Goal: Task Accomplishment & Management: Use online tool/utility

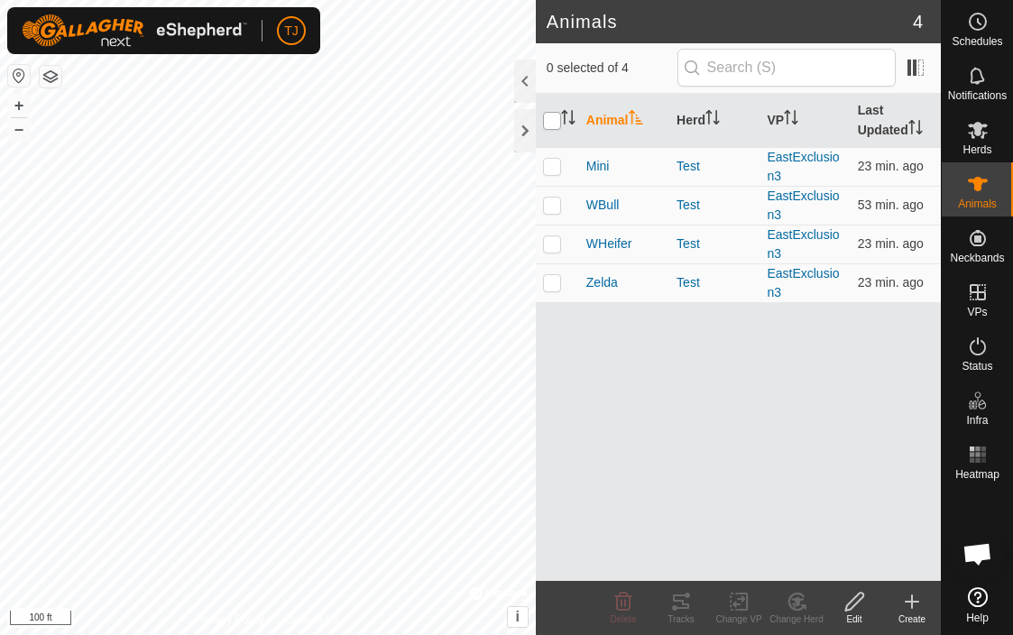
click at [554, 123] on input "checkbox" at bounding box center [552, 121] width 18 height 18
checkbox input "true"
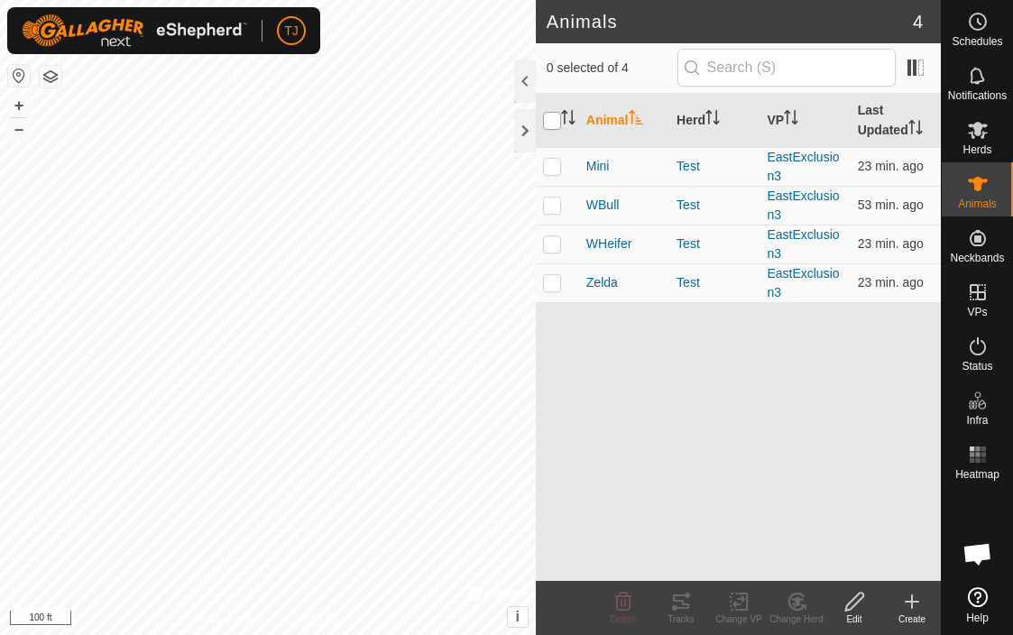
checkbox input "true"
click at [686, 610] on icon at bounding box center [681, 602] width 22 height 22
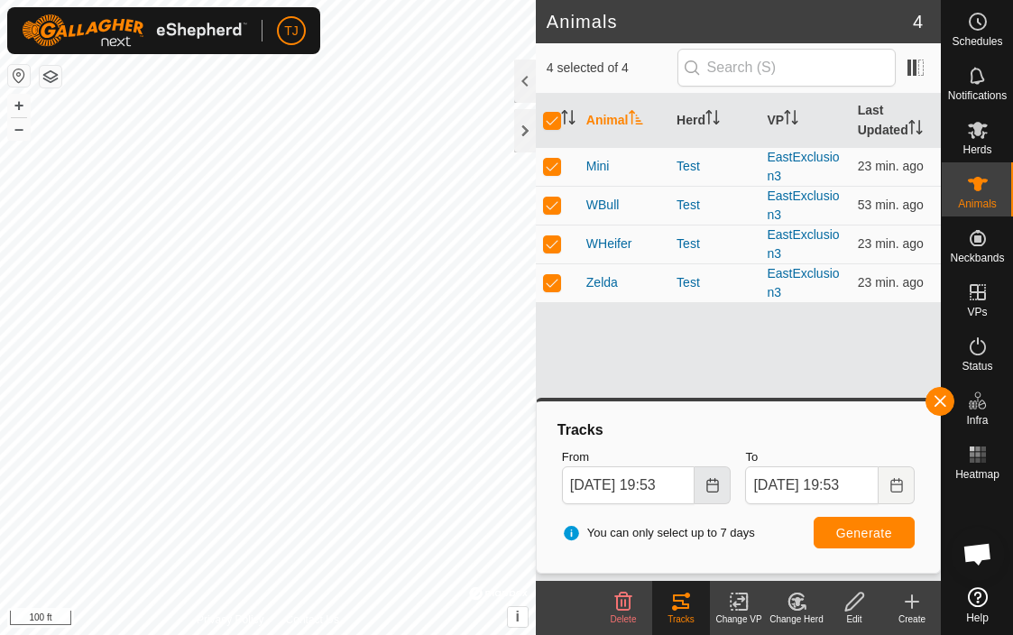
click at [711, 478] on icon "Choose Date" at bounding box center [713, 485] width 14 height 14
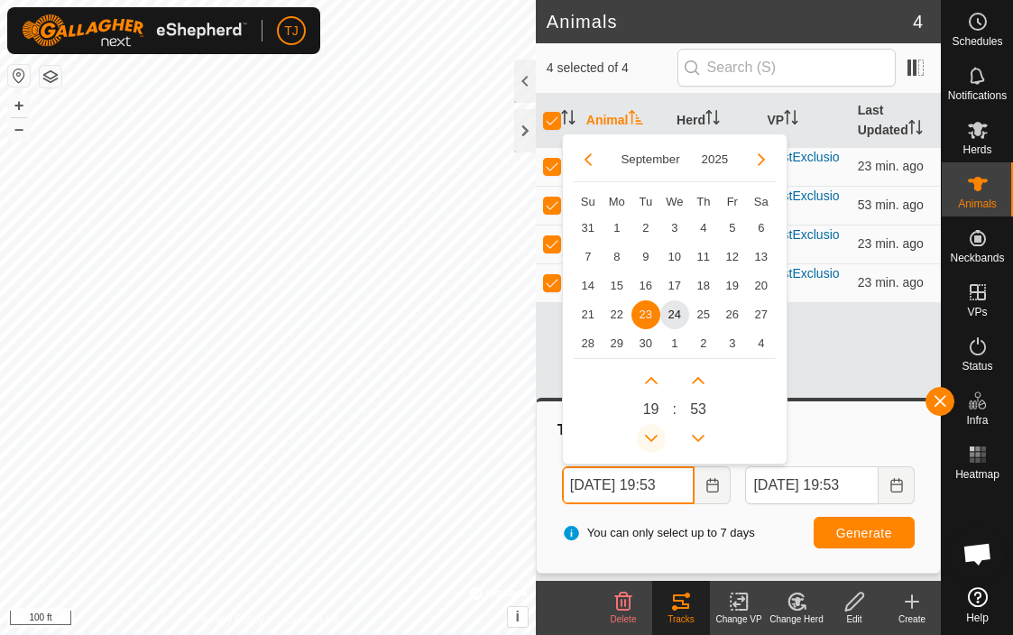
click at [654, 438] on button "Previous Hour" at bounding box center [651, 438] width 29 height 29
click at [654, 438] on icon "Previous Hour" at bounding box center [651, 438] width 13 height 7
click at [654, 438] on button "Previous Hour" at bounding box center [651, 438] width 29 height 29
click at [654, 438] on icon "Previous Hour" at bounding box center [651, 438] width 13 height 7
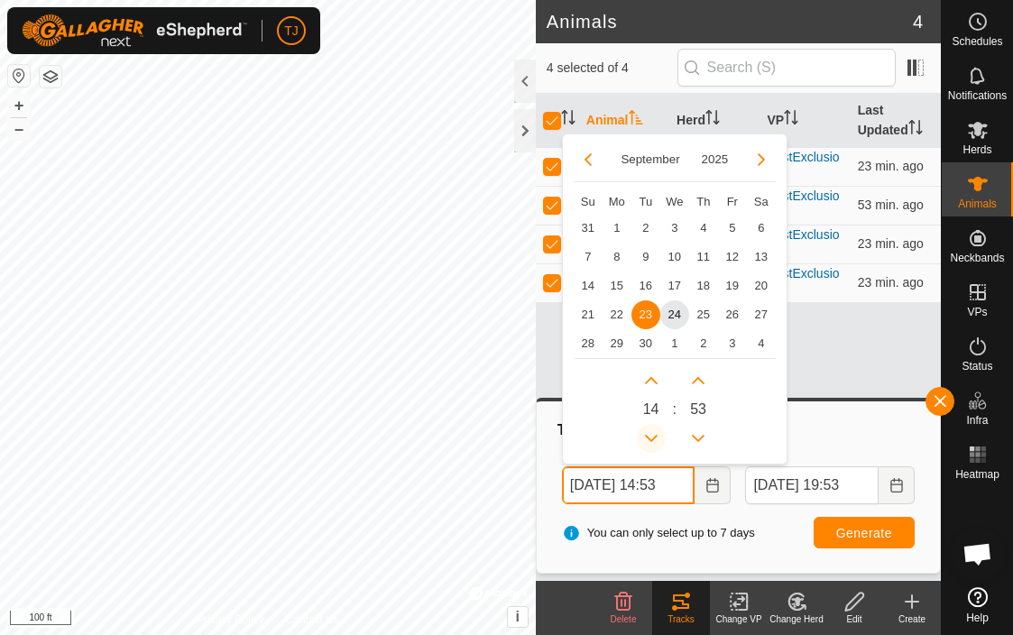
click at [654, 438] on icon "Previous Hour" at bounding box center [651, 438] width 13 height 7
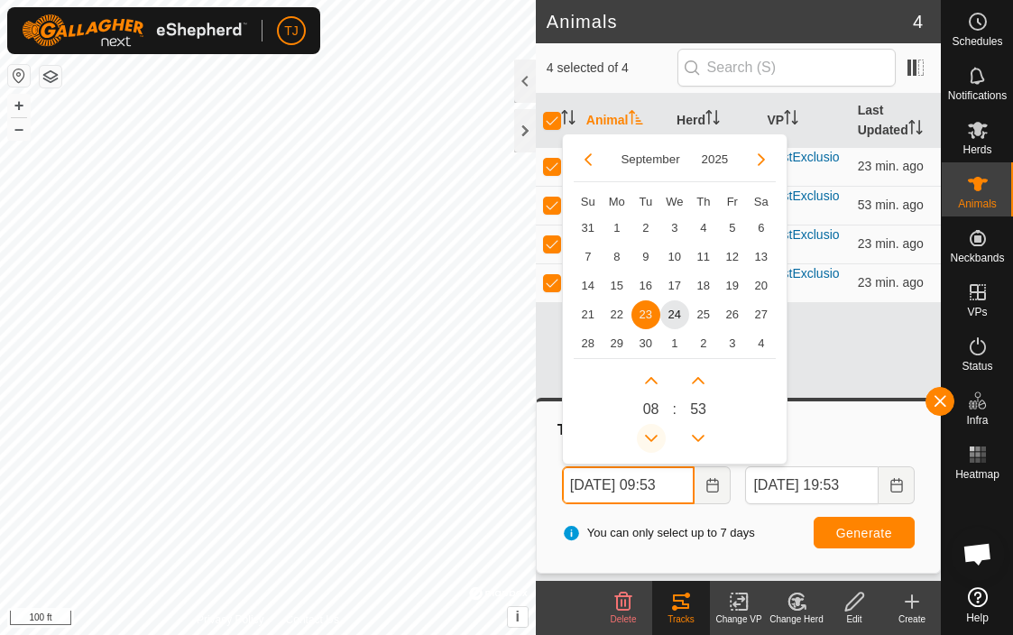
click at [654, 438] on icon "Previous Hour" at bounding box center [651, 438] width 13 height 7
click at [672, 318] on span "24" at bounding box center [674, 314] width 29 height 29
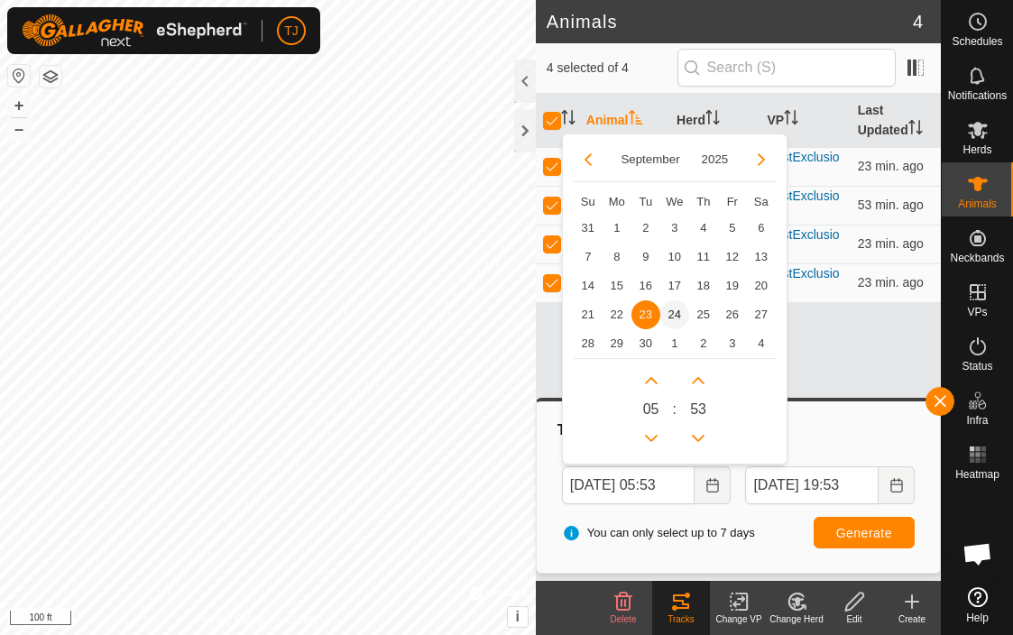
type input "Sep 24, 2025 05:53"
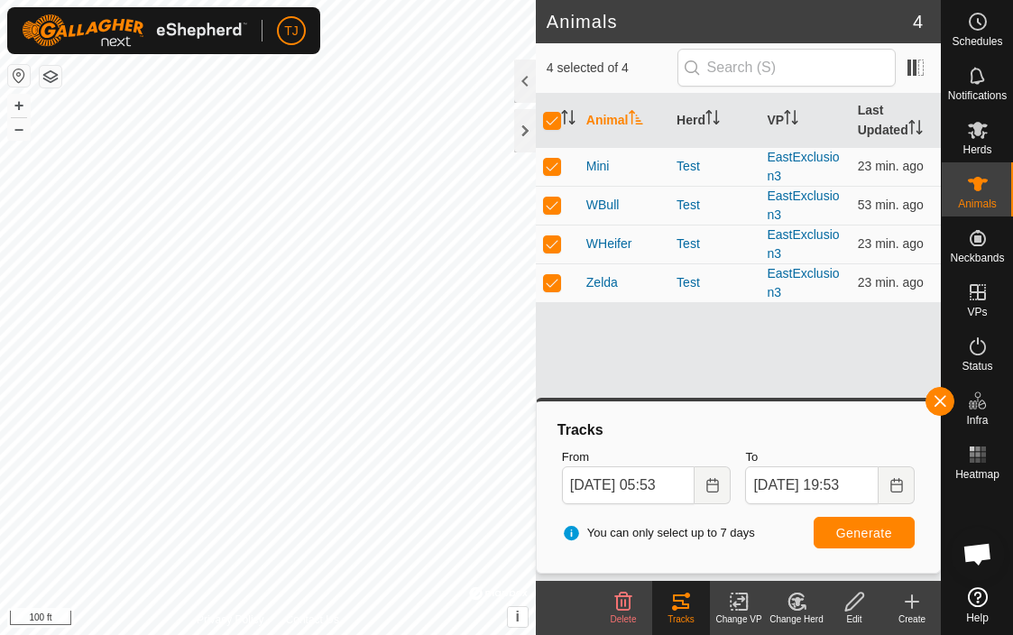
click at [860, 535] on span "Generate" at bounding box center [864, 533] width 56 height 14
click at [20, 107] on button "+" at bounding box center [19, 106] width 22 height 22
click at [23, 136] on button "–" at bounding box center [19, 129] width 22 height 22
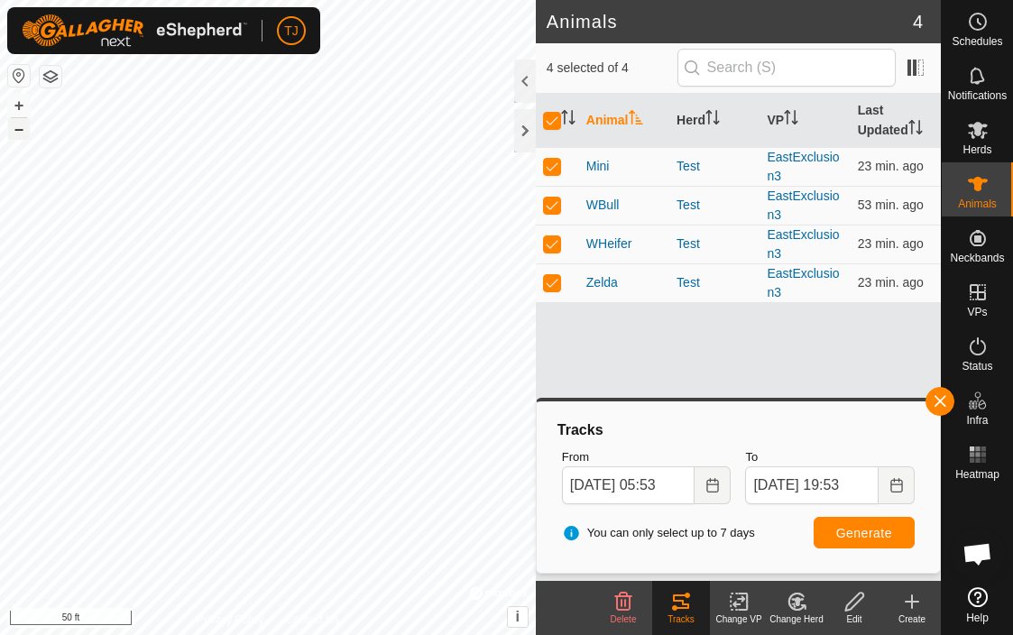
click at [23, 136] on button "–" at bounding box center [19, 129] width 22 height 22
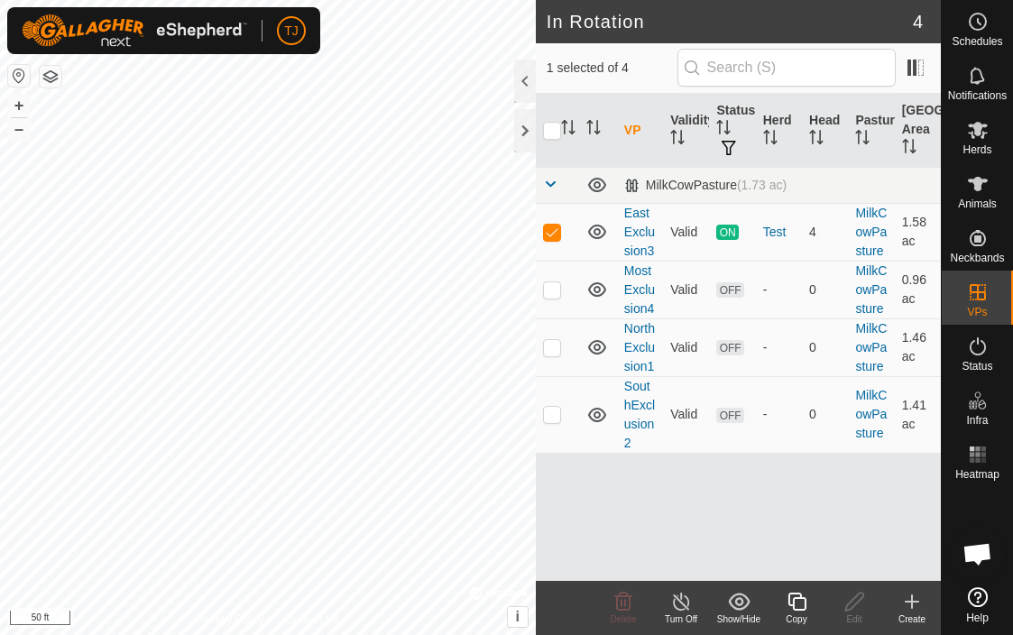
click at [568, 499] on div "VP Validity Status Herd Head Pasture Grazing Area MilkCowPasture (1.73 ac) East…" at bounding box center [738, 337] width 405 height 487
click at [977, 188] on icon at bounding box center [978, 184] width 20 height 14
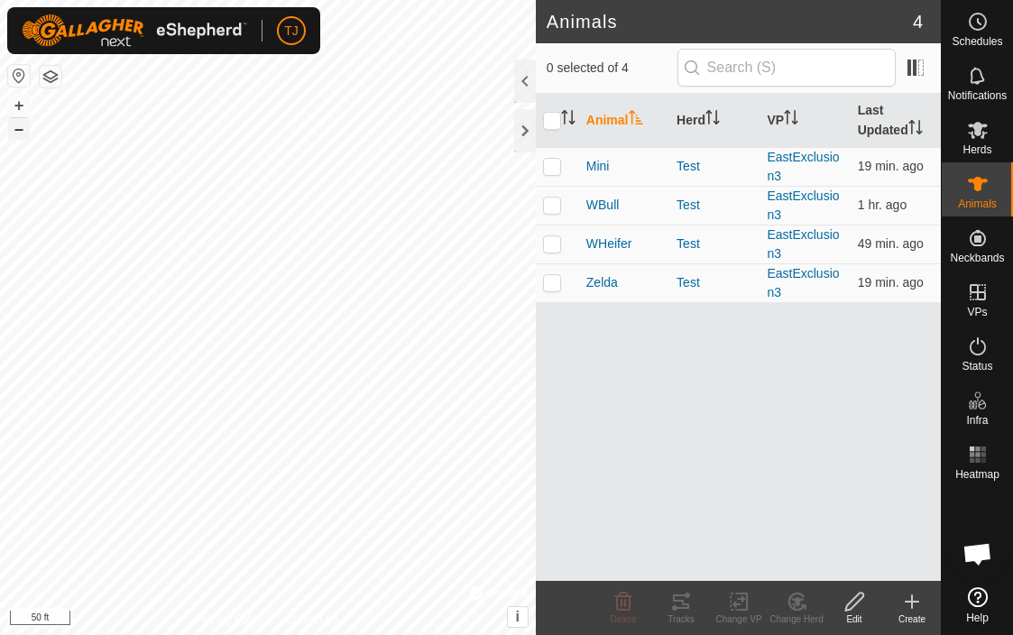
click at [23, 130] on button "–" at bounding box center [19, 129] width 22 height 22
click at [552, 205] on p-checkbox at bounding box center [552, 205] width 18 height 14
checkbox input "true"
click at [552, 244] on p-checkbox at bounding box center [552, 243] width 18 height 14
checkbox input "true"
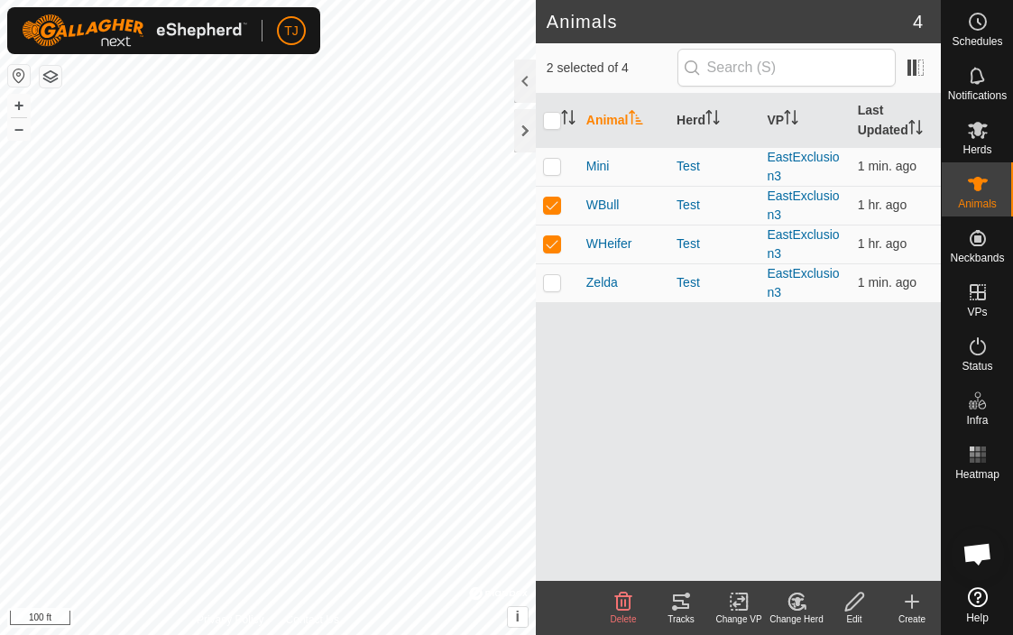
click at [681, 604] on icon at bounding box center [681, 602] width 22 height 22
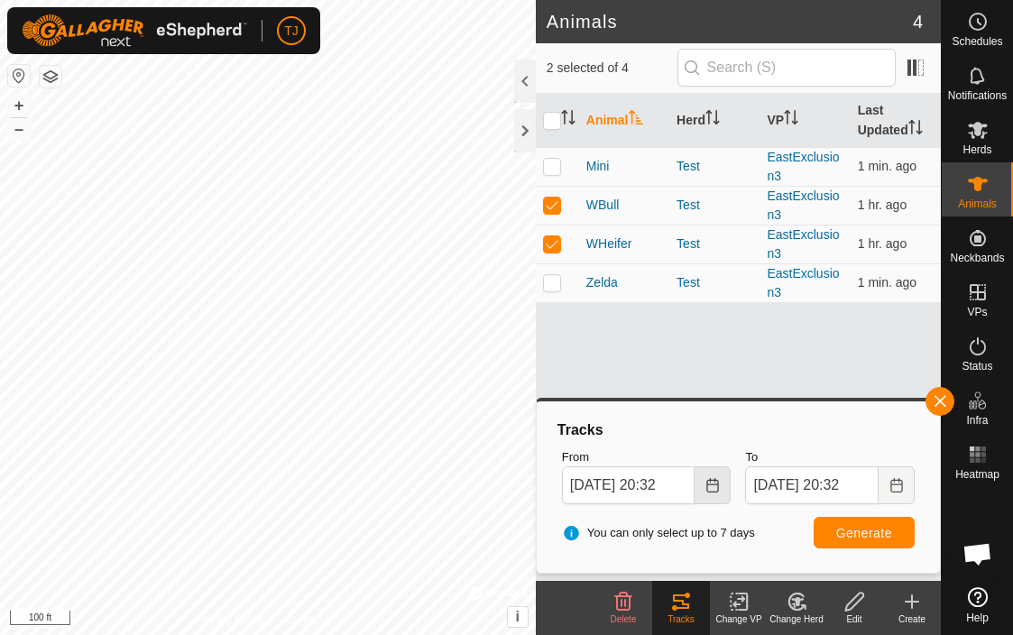
click at [709, 494] on button "Choose Date" at bounding box center [713, 485] width 36 height 38
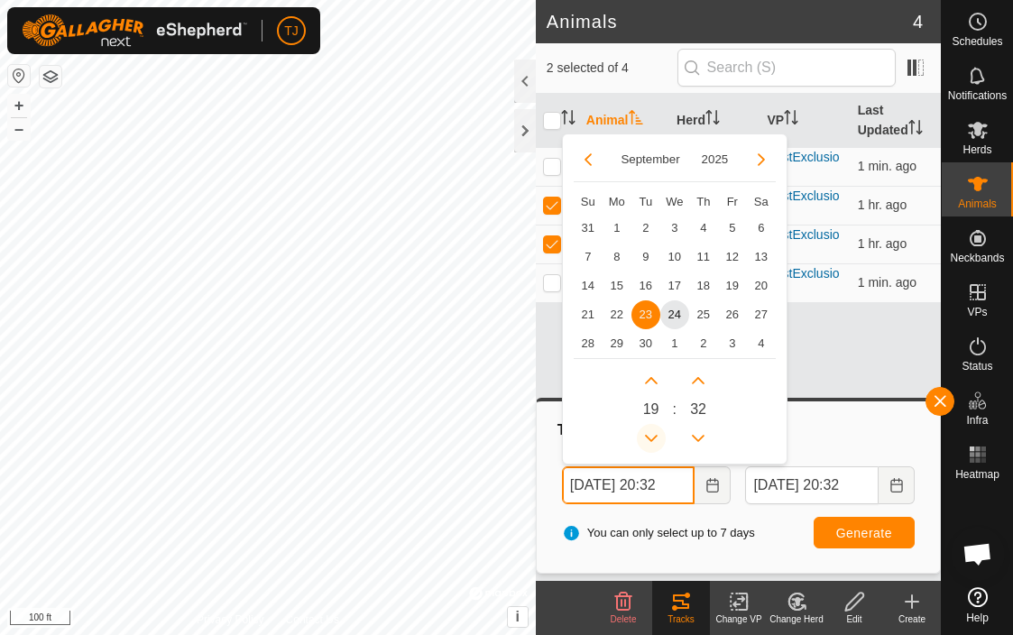
click at [654, 438] on button "Previous Hour" at bounding box center [651, 438] width 29 height 29
click at [680, 318] on span "24" at bounding box center [674, 314] width 29 height 29
type input "Sep 24, 2025 17:32"
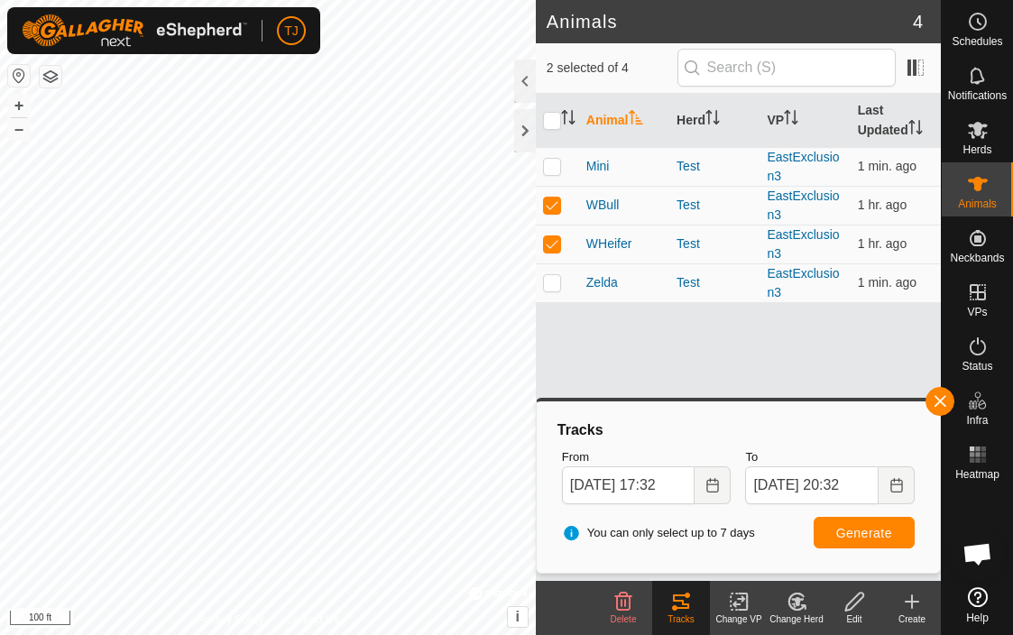
click at [868, 527] on span "Generate" at bounding box center [864, 533] width 56 height 14
click at [22, 133] on button "–" at bounding box center [19, 129] width 22 height 22
click at [15, 104] on button "+" at bounding box center [19, 106] width 22 height 22
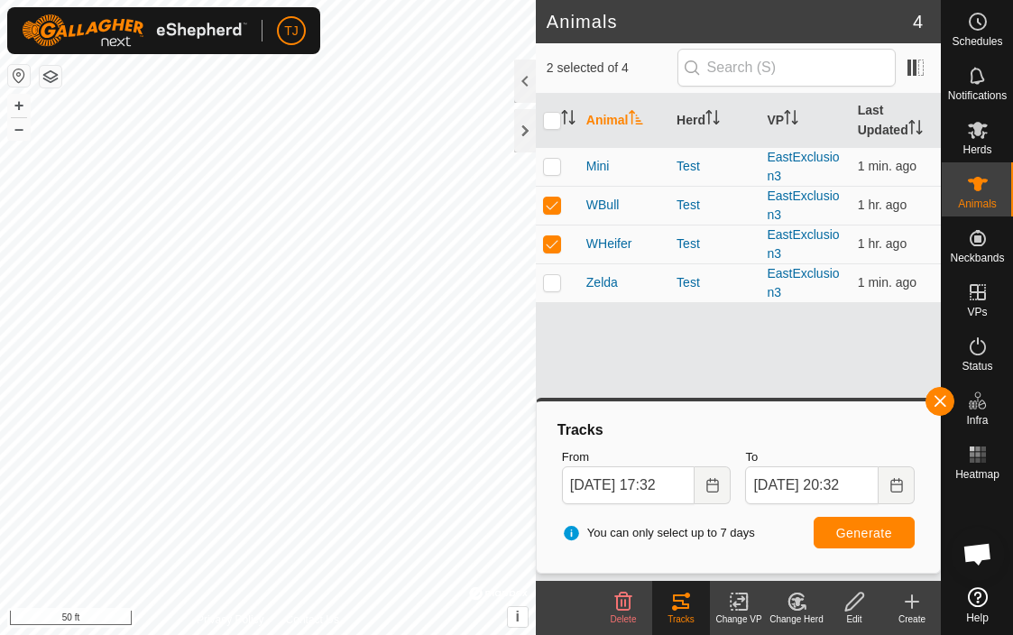
click at [574, 316] on div "Animals 4 2 selected of 4 Animal Herd VP Last Updated Mini Test EastExclusion3 …" at bounding box center [470, 317] width 941 height 635
click at [555, 247] on p-checkbox at bounding box center [552, 243] width 18 height 14
checkbox input "false"
click at [865, 530] on span "Generate" at bounding box center [864, 533] width 56 height 14
click at [723, 485] on button "Choose Date" at bounding box center [713, 485] width 36 height 38
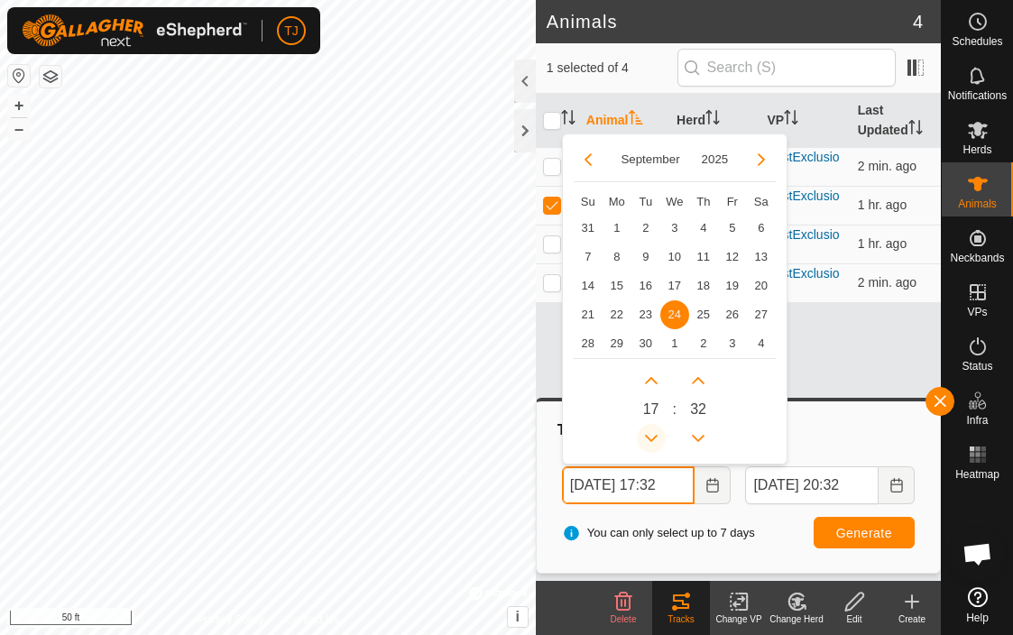
click at [651, 431] on icon "Previous Hour" at bounding box center [651, 438] width 14 height 14
type input "Sep 24, 2025 16:32"
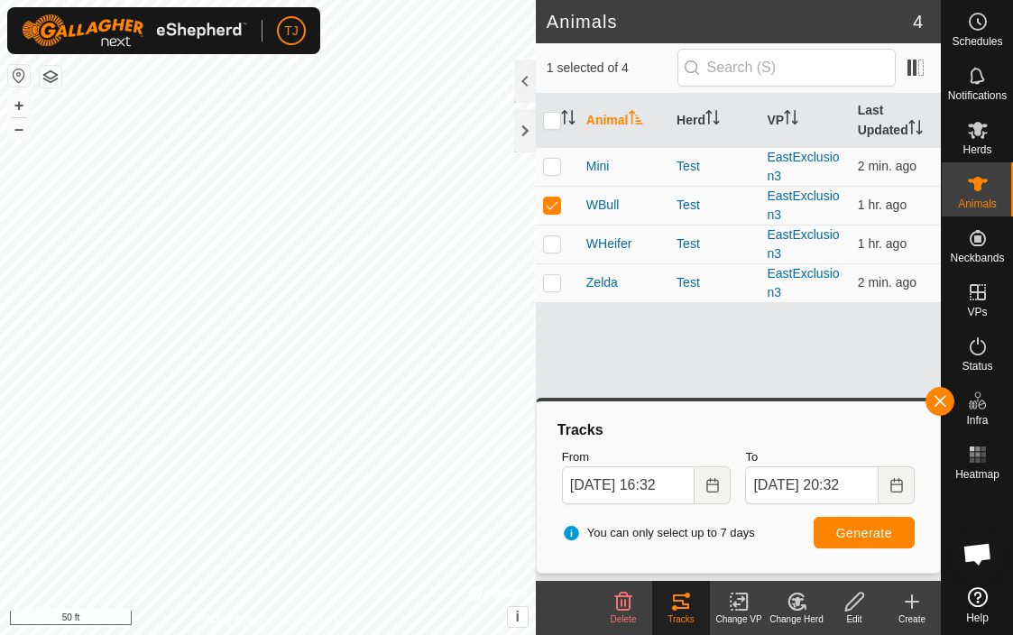
click at [858, 534] on span "Generate" at bounding box center [864, 533] width 56 height 14
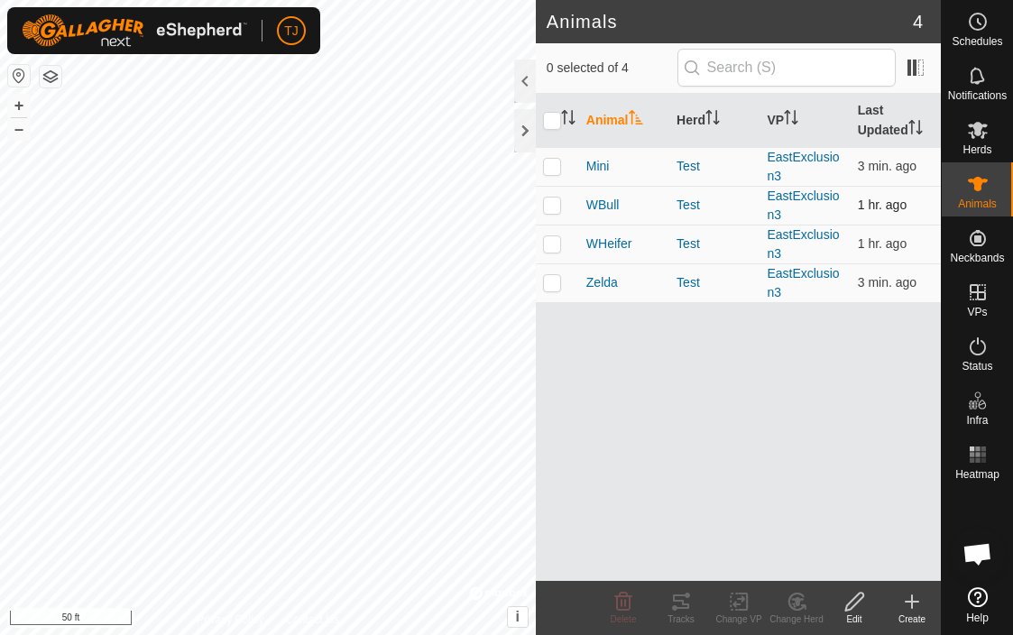
click at [554, 208] on p-checkbox at bounding box center [552, 205] width 18 height 14
checkbox input "true"
click at [687, 608] on icon at bounding box center [681, 602] width 16 height 14
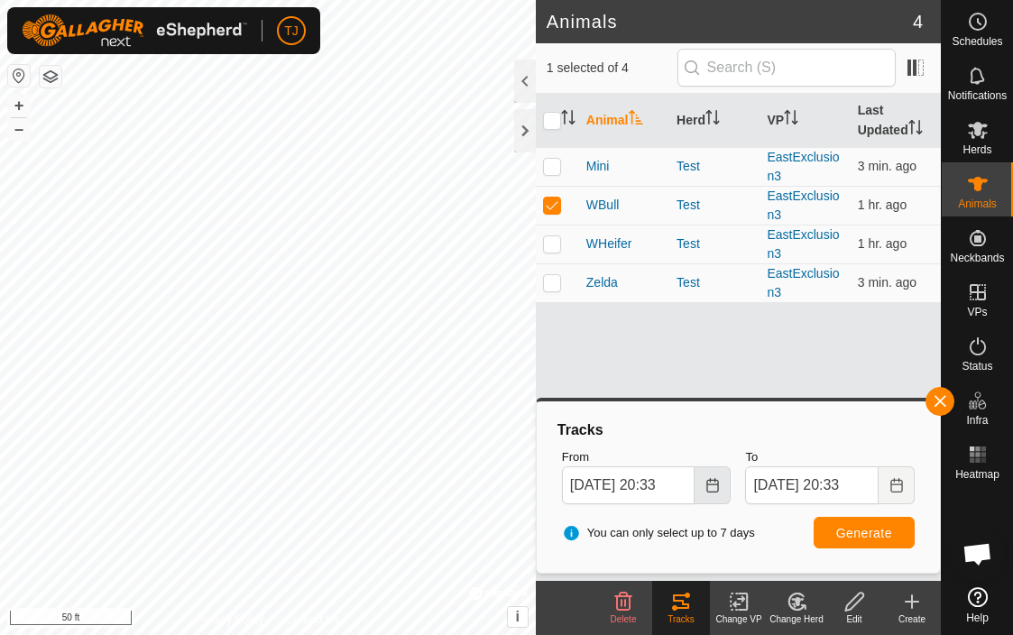
click at [712, 487] on icon "Choose Date" at bounding box center [713, 485] width 14 height 14
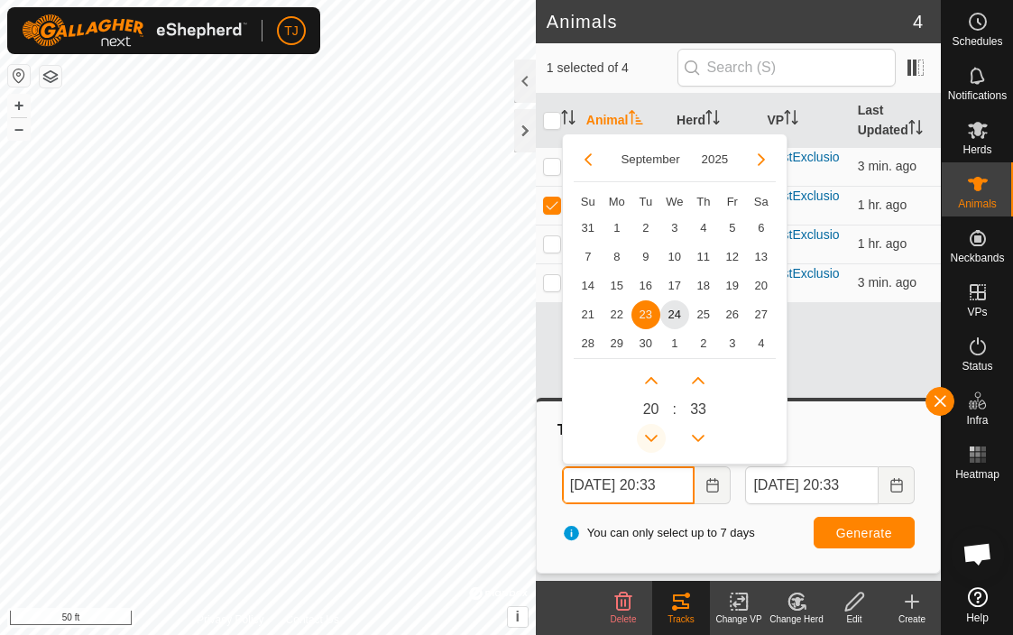
click at [651, 438] on button "Previous Hour" at bounding box center [651, 438] width 29 height 29
click at [678, 309] on span "24" at bounding box center [674, 314] width 29 height 29
type input "Sep 24, 2025 17:33"
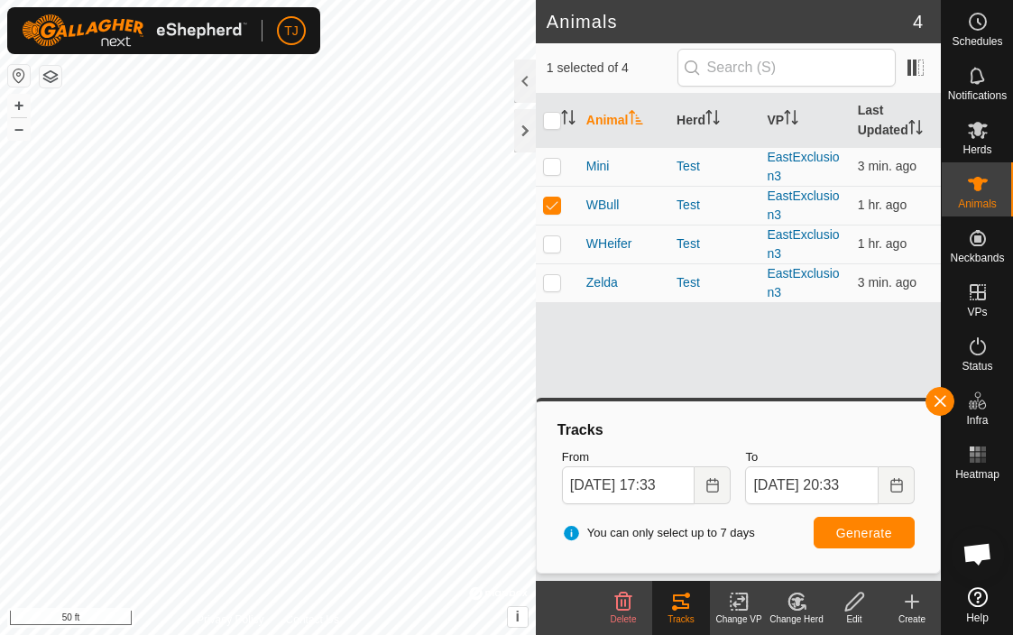
click at [863, 533] on span "Generate" at bounding box center [864, 533] width 56 height 14
click at [22, 105] on button "+" at bounding box center [19, 106] width 22 height 22
click at [556, 288] on p-checkbox at bounding box center [552, 282] width 18 height 14
checkbox input "true"
click at [558, 206] on p-checkbox at bounding box center [552, 205] width 18 height 14
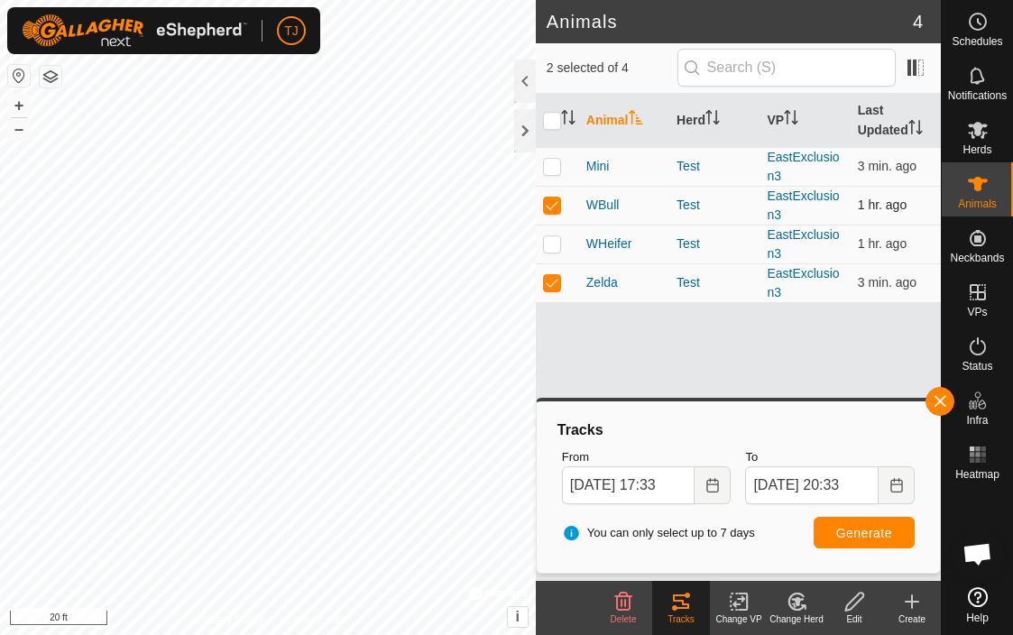
checkbox input "false"
click at [869, 531] on span "Generate" at bounding box center [864, 533] width 56 height 14
click at [712, 491] on icon "Choose Date" at bounding box center [712, 485] width 12 height 14
click at [945, 401] on span "button" at bounding box center [940, 401] width 14 height 14
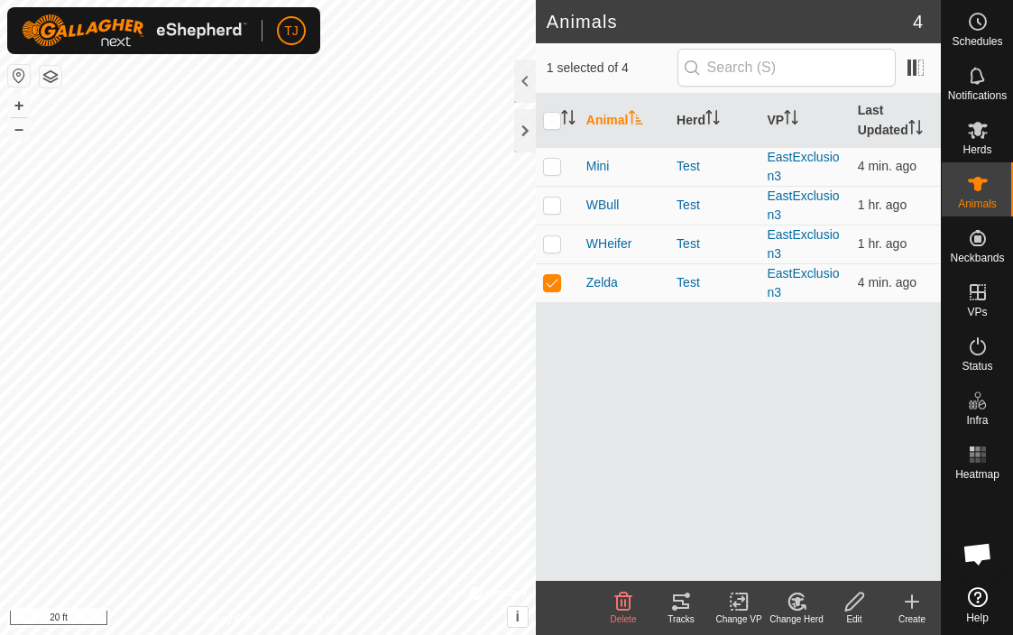
click at [685, 601] on icon at bounding box center [681, 602] width 22 height 22
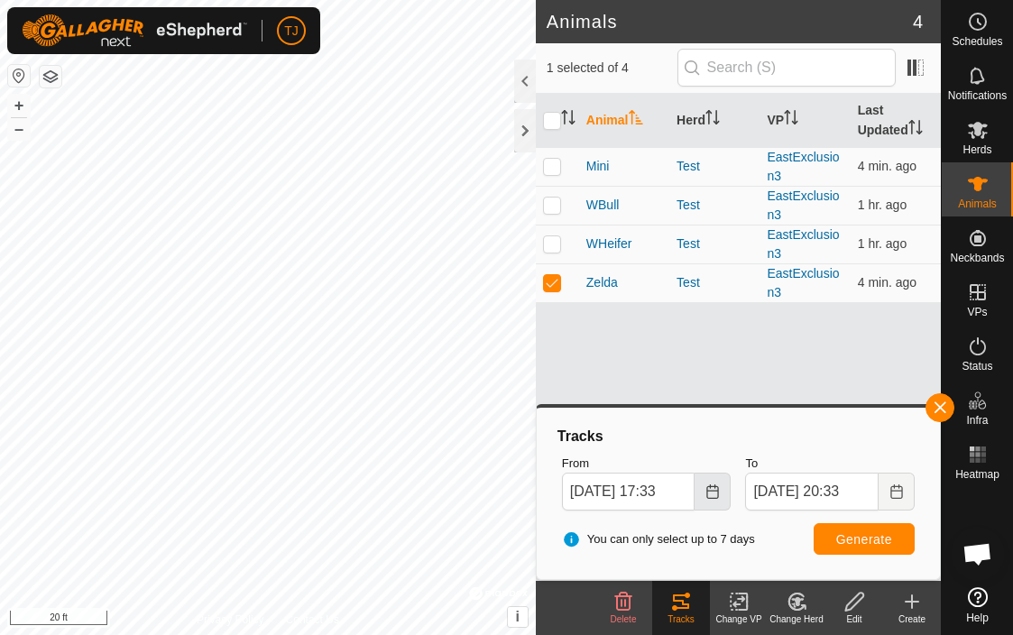
click at [713, 484] on icon "Choose Date" at bounding box center [713, 491] width 14 height 14
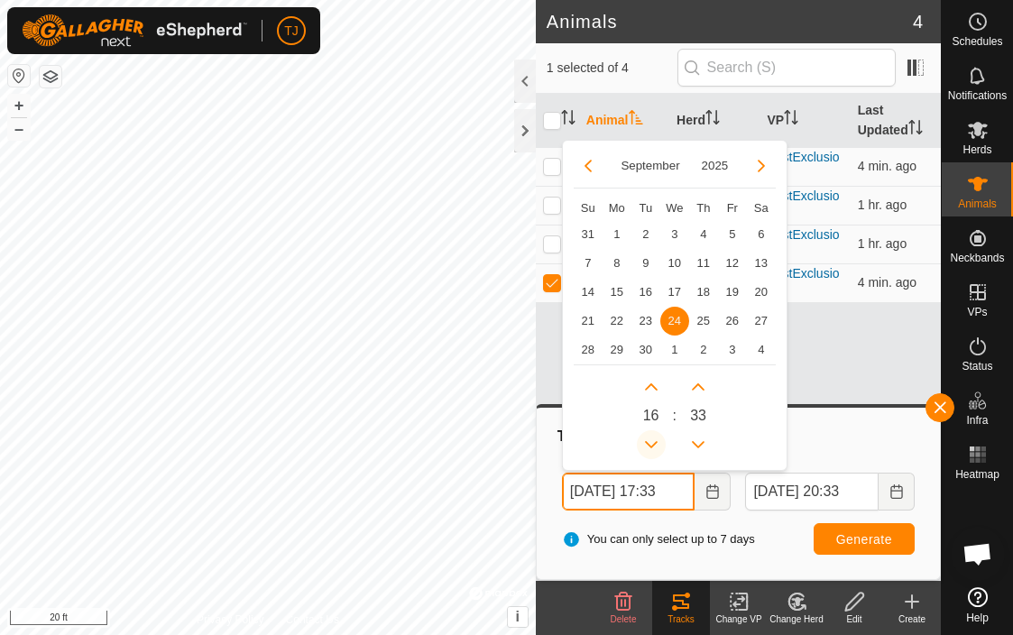
click at [654, 440] on button "Previous Hour" at bounding box center [651, 444] width 29 height 29
type input "Sep 24, 2025 16:33"
click at [862, 538] on span "Generate" at bounding box center [864, 539] width 56 height 14
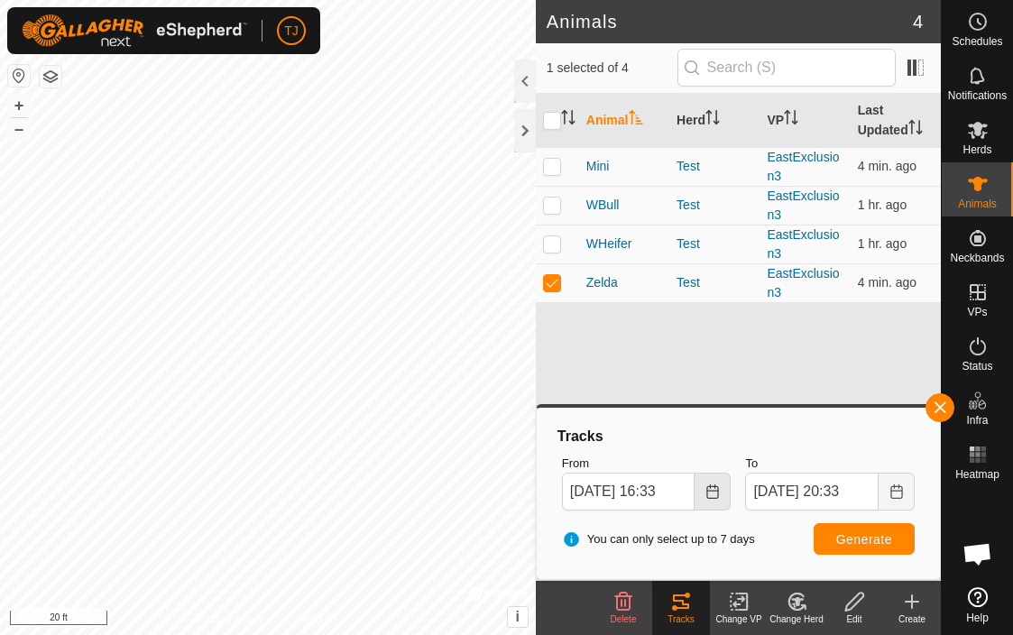
click at [716, 494] on icon "Choose Date" at bounding box center [713, 491] width 14 height 14
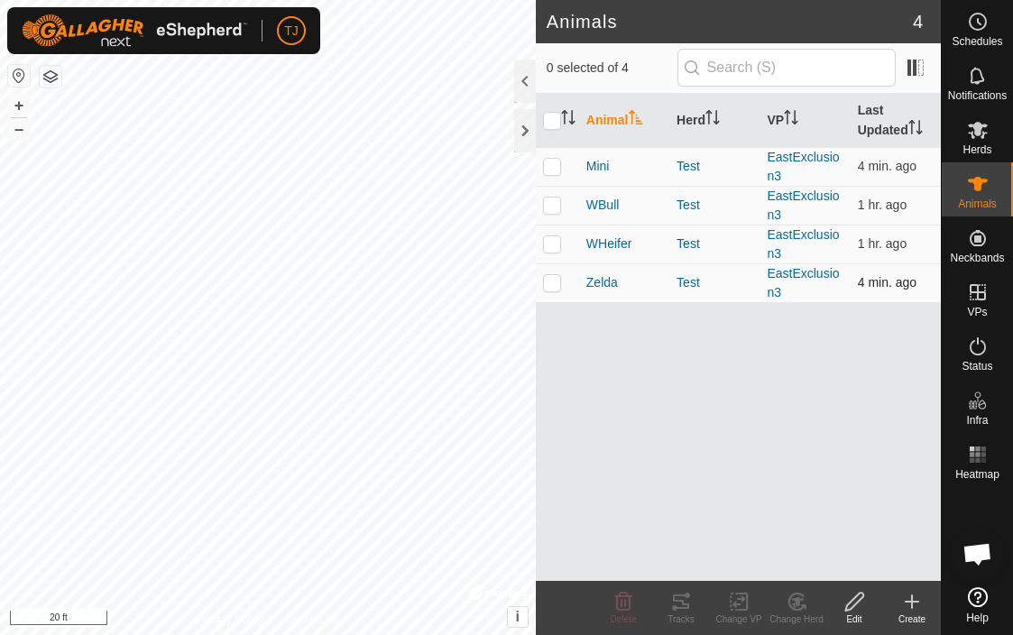
click at [558, 287] on p-checkbox at bounding box center [552, 282] width 18 height 14
checkbox input "true"
click at [556, 210] on p-checkbox at bounding box center [552, 205] width 18 height 14
checkbox input "true"
click at [552, 298] on td at bounding box center [557, 282] width 43 height 39
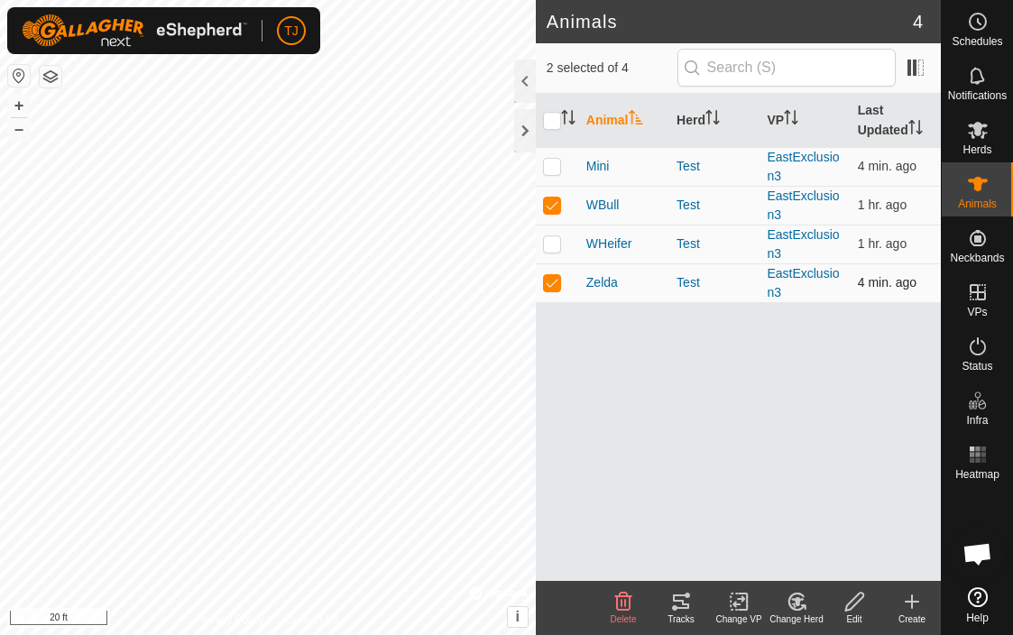
checkbox input "false"
click at [682, 601] on icon at bounding box center [681, 602] width 16 height 14
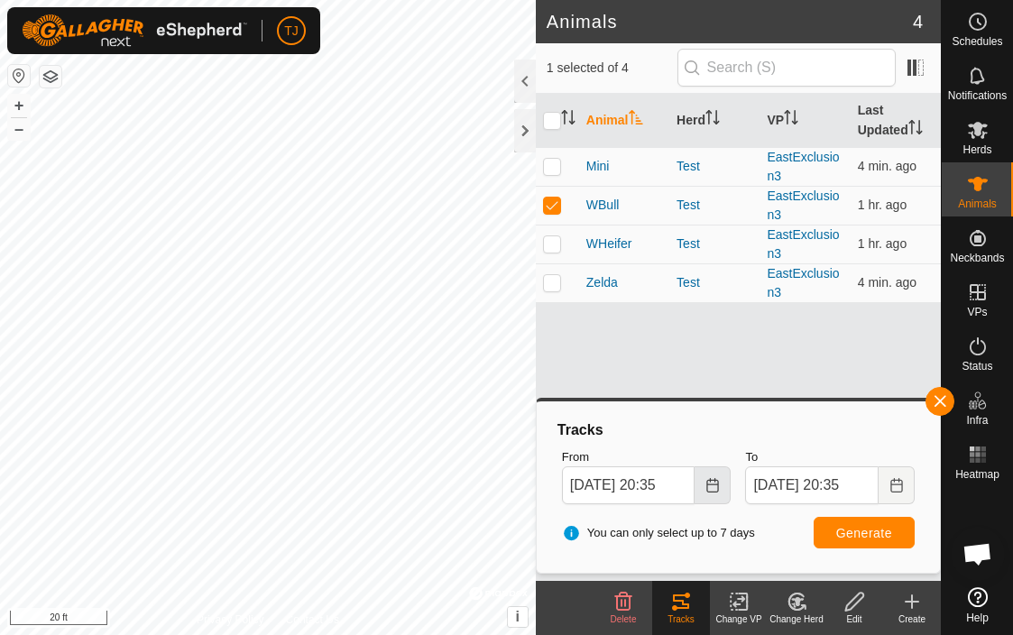
click at [720, 487] on icon "Choose Date" at bounding box center [713, 485] width 14 height 14
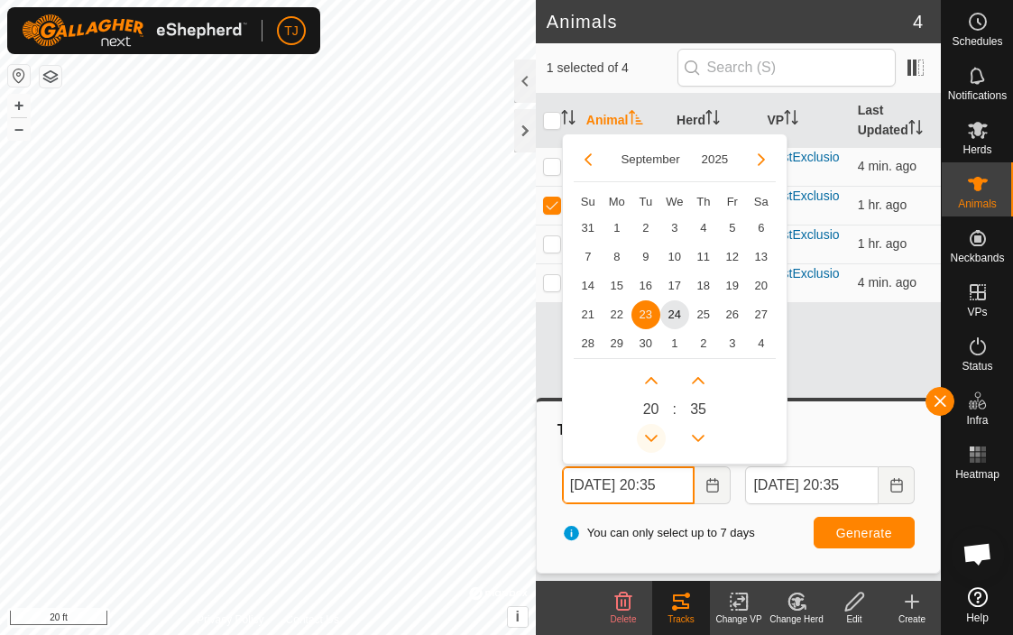
click at [651, 432] on button "Previous Hour" at bounding box center [651, 438] width 29 height 29
click at [677, 320] on span "24" at bounding box center [674, 314] width 29 height 29
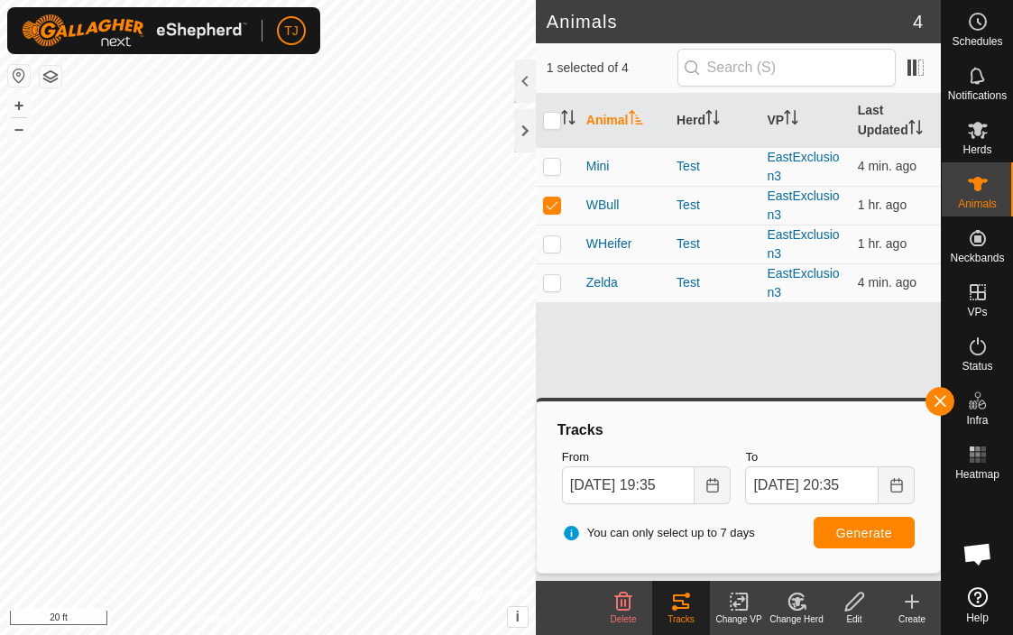
click at [864, 532] on span "Generate" at bounding box center [864, 533] width 56 height 14
click at [722, 476] on button "Choose Date" at bounding box center [713, 485] width 36 height 38
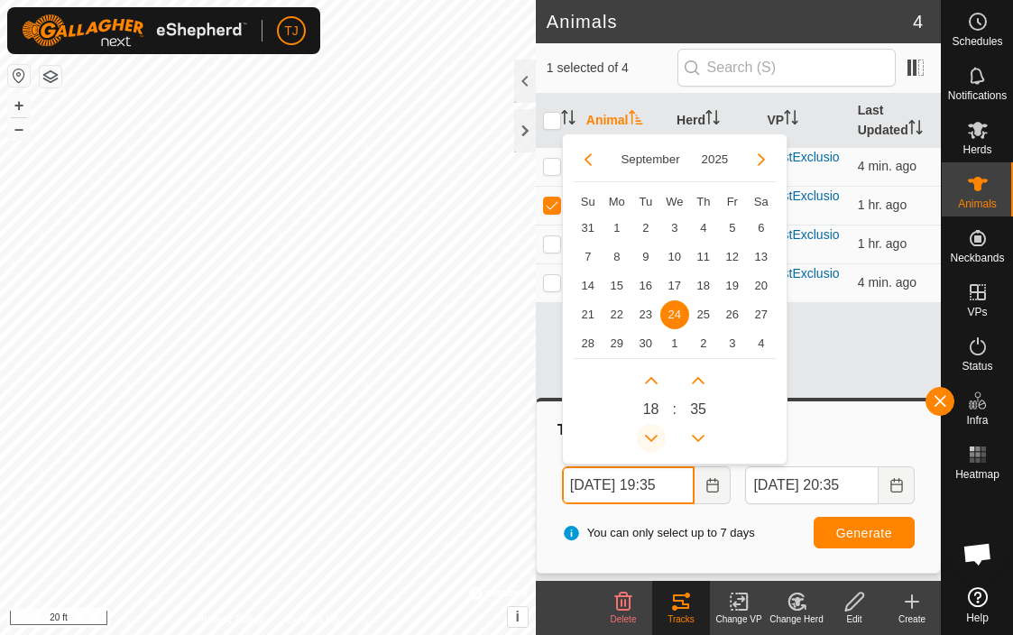
click at [654, 434] on button "Previous Hour" at bounding box center [651, 438] width 29 height 29
click at [841, 527] on span "Generate" at bounding box center [864, 533] width 56 height 14
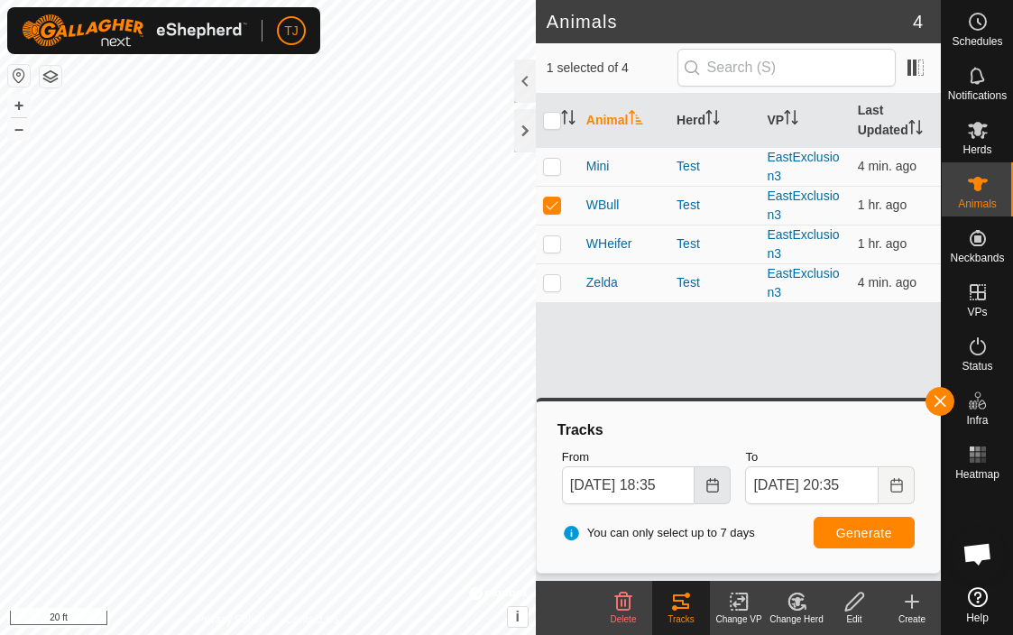
click at [713, 486] on icon "Choose Date" at bounding box center [713, 485] width 14 height 14
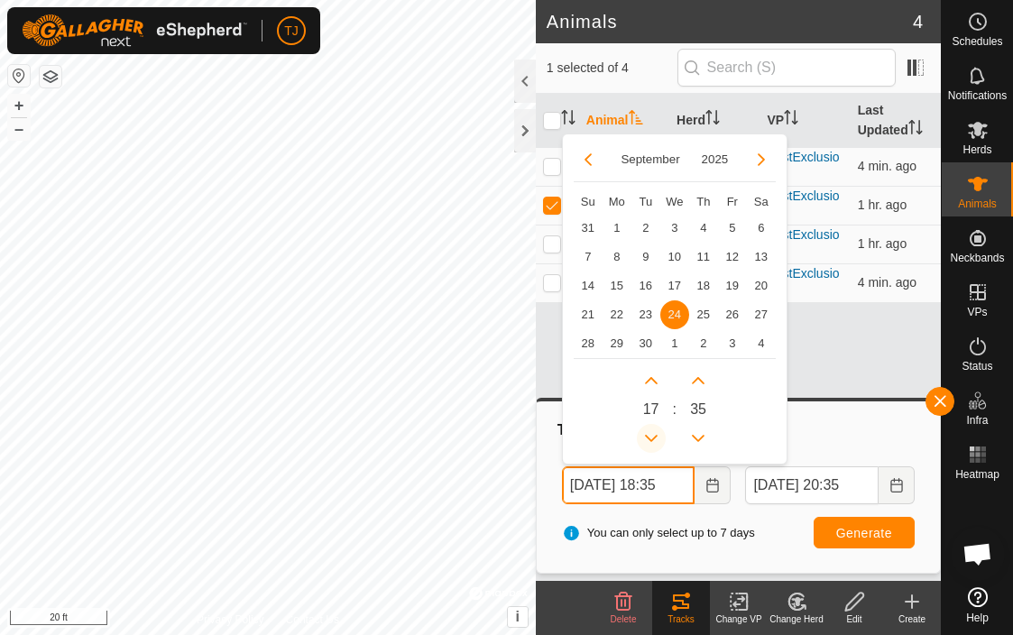
click at [653, 431] on button "Previous Hour" at bounding box center [651, 438] width 29 height 29
type input "Sep 24, 2025 17:35"
click at [859, 532] on span "Generate" at bounding box center [864, 533] width 56 height 14
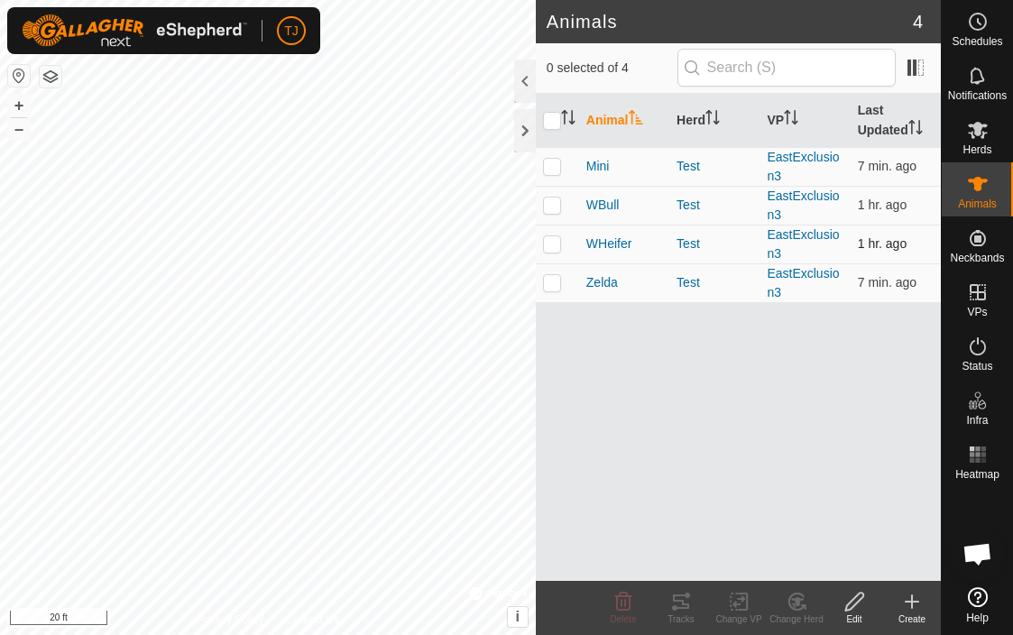
click at [555, 245] on p-checkbox at bounding box center [552, 243] width 18 height 14
checkbox input "true"
click at [685, 607] on icon at bounding box center [681, 602] width 16 height 14
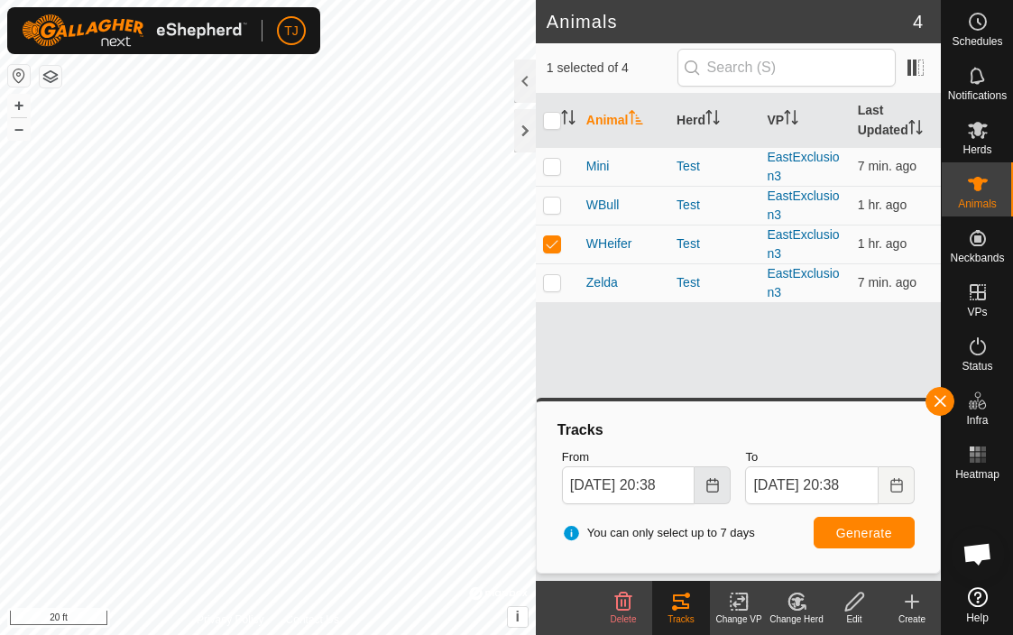
click at [715, 488] on icon "Choose Date" at bounding box center [713, 485] width 14 height 14
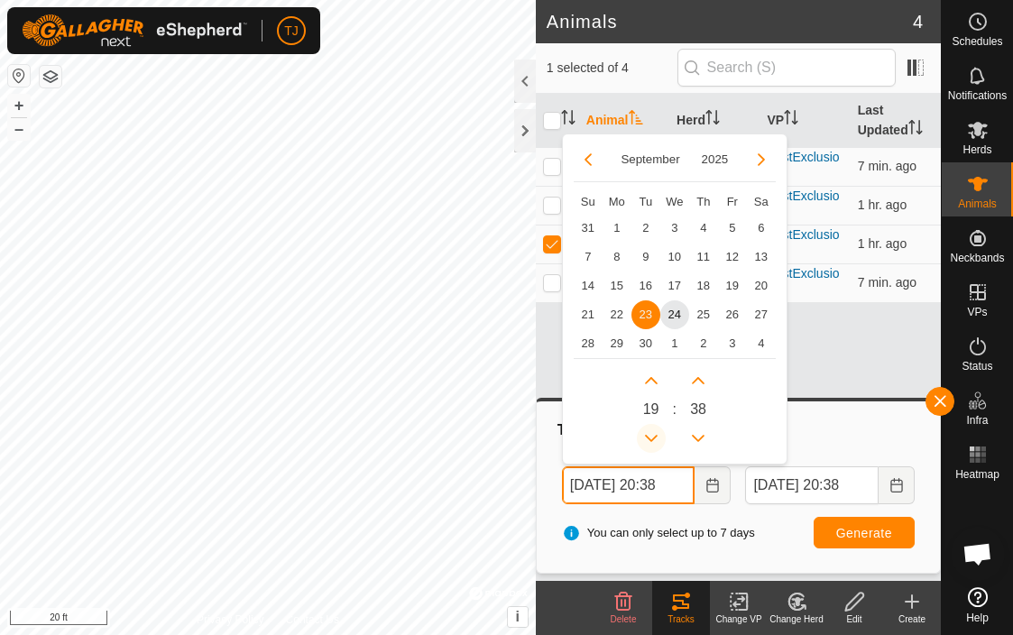
click at [653, 437] on button "Previous Hour" at bounding box center [651, 438] width 29 height 29
click at [678, 308] on span "24" at bounding box center [674, 314] width 29 height 29
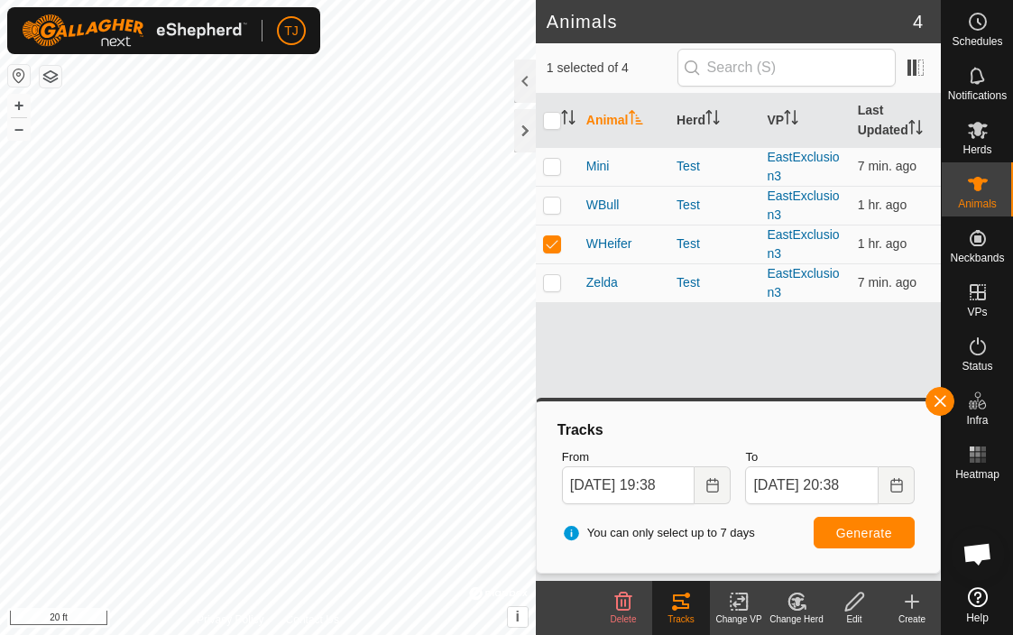
click at [862, 531] on span "Generate" at bounding box center [864, 533] width 56 height 14
click at [711, 486] on icon "Choose Date" at bounding box center [713, 485] width 14 height 14
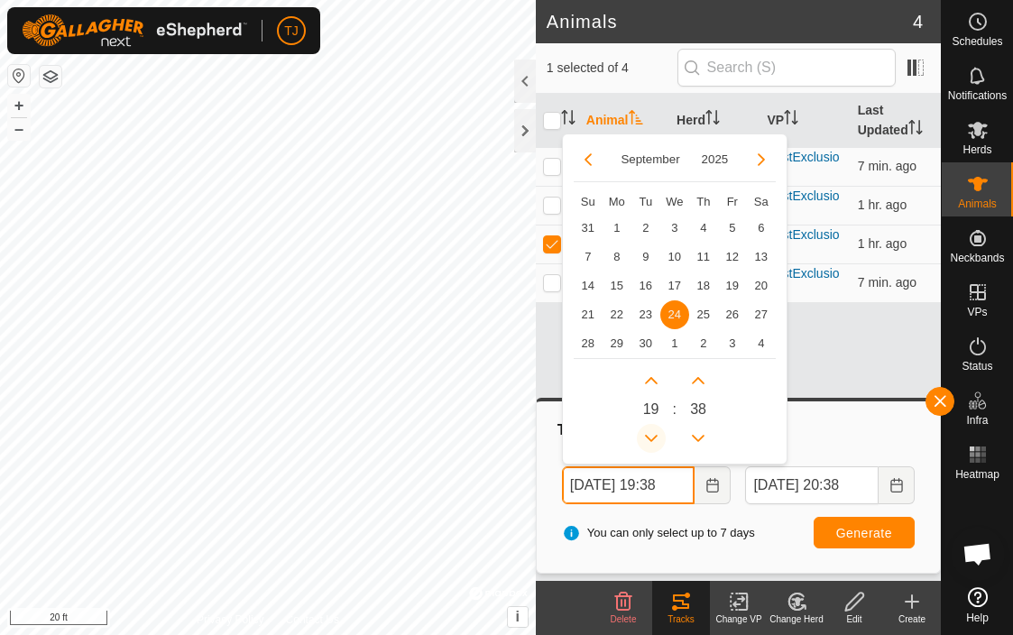
click at [647, 435] on icon "Previous Hour" at bounding box center [651, 438] width 14 height 14
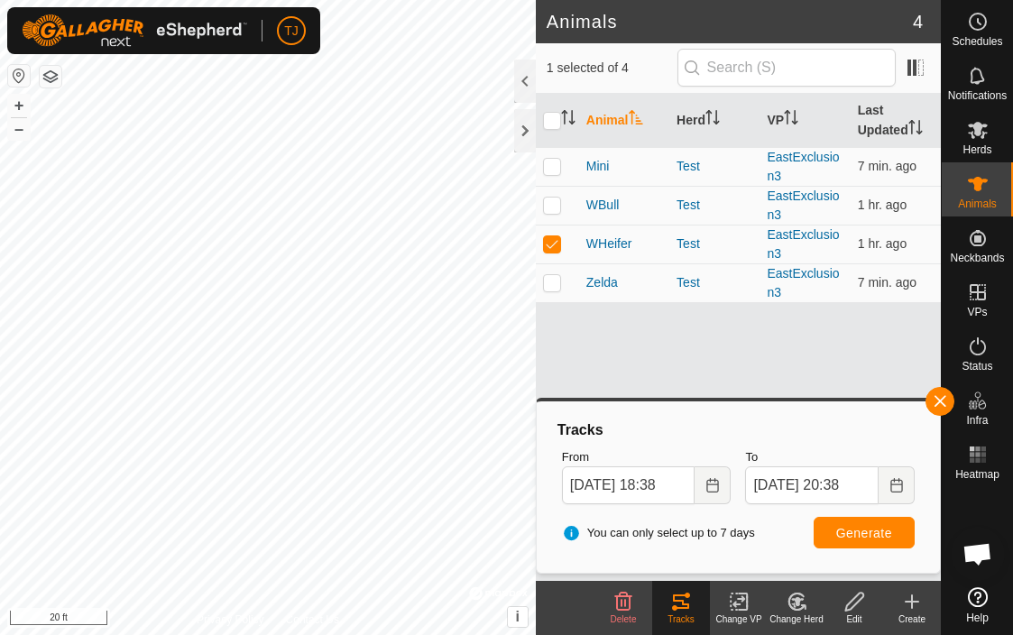
click at [854, 530] on span "Generate" at bounding box center [864, 533] width 56 height 14
click at [719, 478] on icon "Choose Date" at bounding box center [713, 485] width 14 height 14
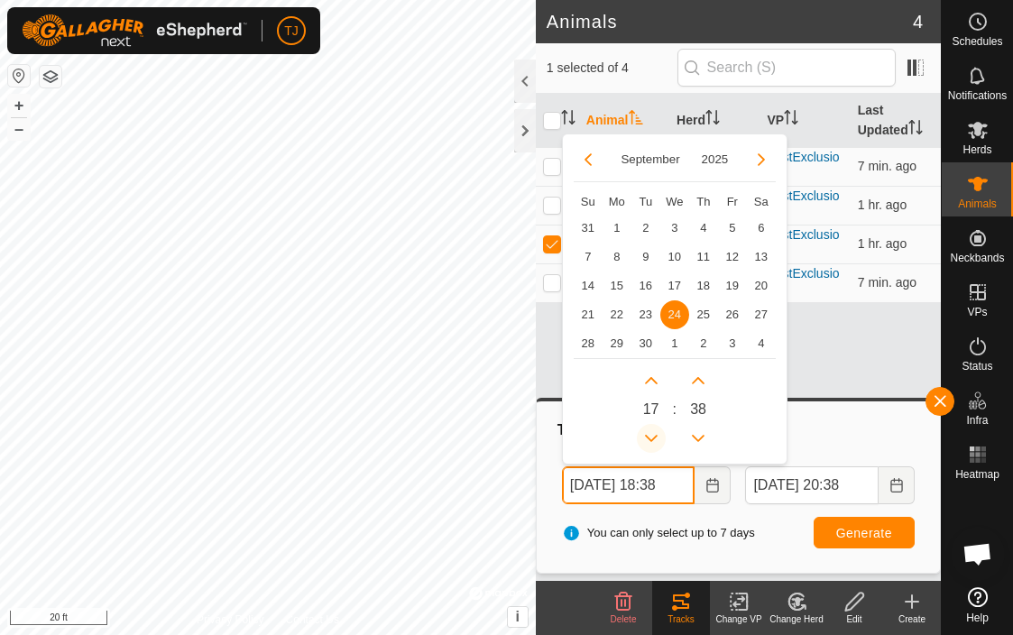
click at [656, 438] on icon "Previous Hour" at bounding box center [651, 438] width 14 height 14
type input "Sep 24, 2025 17:38"
click at [863, 529] on span "Generate" at bounding box center [864, 533] width 56 height 14
